Goal: Information Seeking & Learning: Learn about a topic

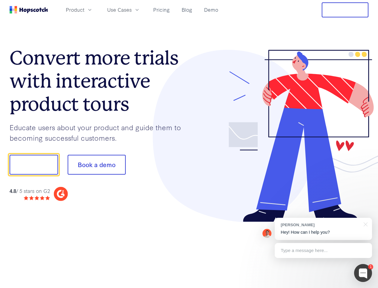
click at [189, 144] on div at bounding box center [279, 136] width 180 height 172
click at [84, 10] on span "Product" at bounding box center [75, 9] width 19 height 7
click at [132, 10] on span "Use Cases" at bounding box center [119, 9] width 25 height 7
click at [345, 10] on button "Free Trial" at bounding box center [345, 9] width 47 height 15
click at [34, 164] on button "Show me!" at bounding box center [34, 165] width 49 height 20
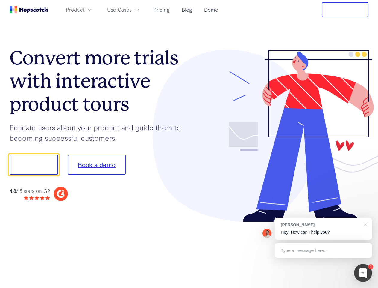
click at [96, 164] on button "Book a demo" at bounding box center [97, 165] width 58 height 20
click at [363, 273] on div at bounding box center [363, 273] width 18 height 18
click at [324, 229] on div "[PERSON_NAME] Hey! How can I help you?" at bounding box center [323, 229] width 97 height 22
click at [365, 224] on div at bounding box center [316, 164] width 112 height 200
click at [324, 250] on div at bounding box center [316, 204] width 112 height 120
